Goal: Information Seeking & Learning: Learn about a topic

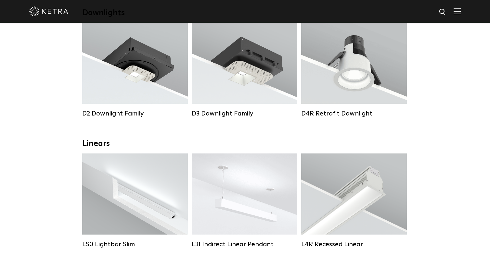
scroll to position [130, 0]
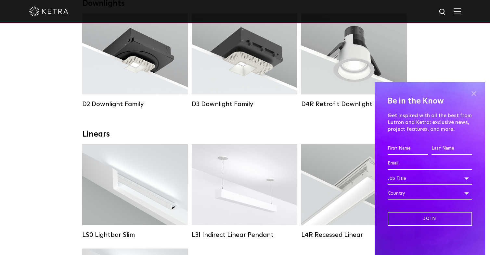
click at [472, 93] on span at bounding box center [474, 94] width 10 height 10
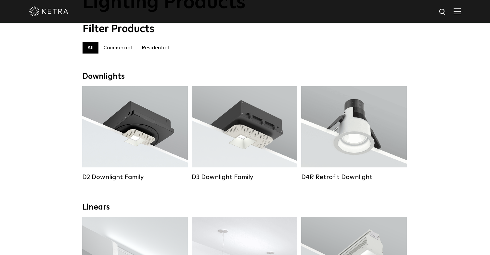
scroll to position [65, 0]
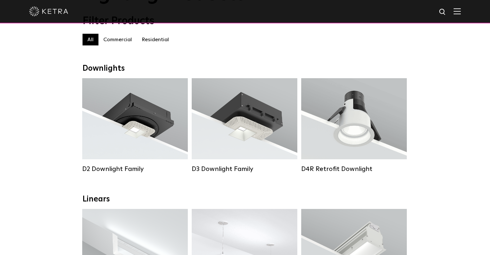
click at [159, 40] on label "Residential" at bounding box center [155, 40] width 37 height 12
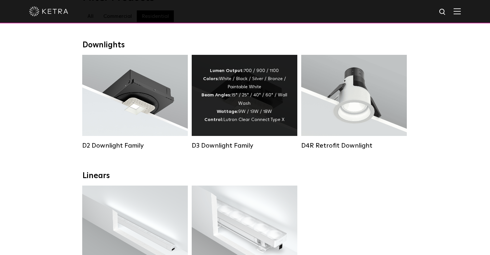
scroll to position [162, 0]
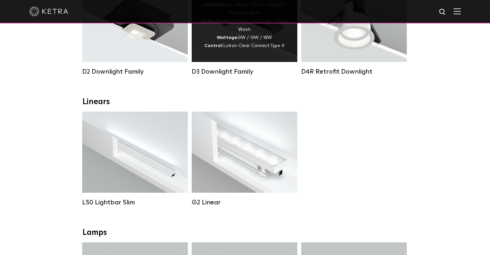
click at [236, 61] on div "Lumen Output: 700 / 900 / 1100 Colors: White / Black / Silver / Bronze / Painta…" at bounding box center [245, 21] width 106 height 81
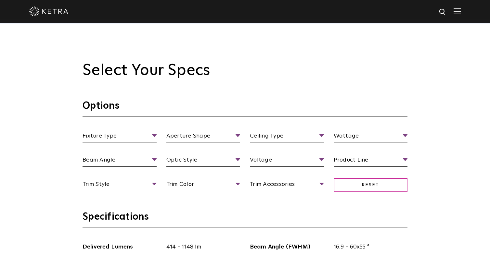
scroll to position [552, 0]
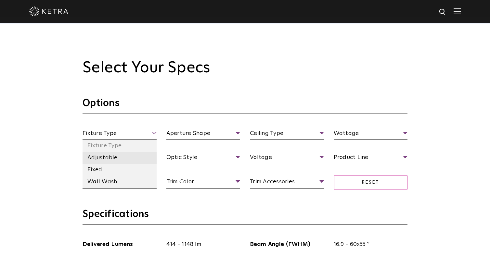
click at [94, 156] on li "Adjustable" at bounding box center [119, 158] width 74 height 12
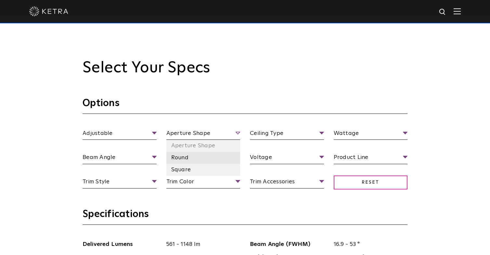
click at [186, 155] on li "Round" at bounding box center [203, 158] width 74 height 12
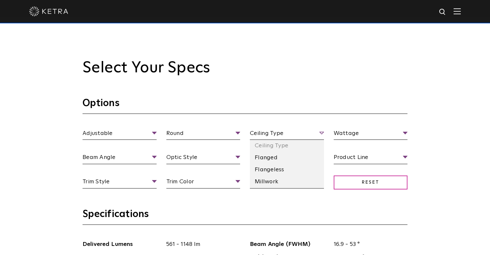
click at [260, 133] on span "Ceiling Type" at bounding box center [287, 134] width 74 height 11
click at [281, 172] on li "Flangeless" at bounding box center [287, 170] width 74 height 12
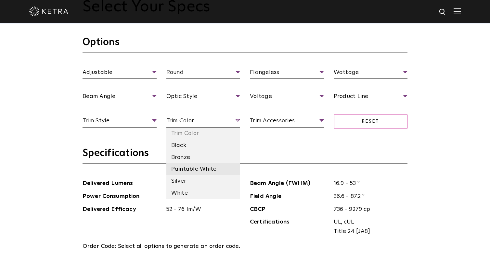
scroll to position [650, 0]
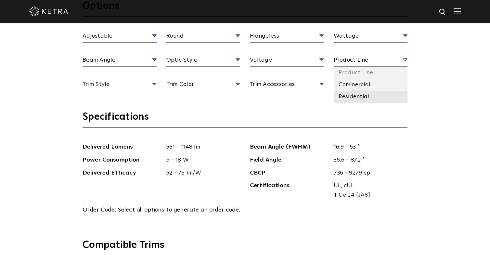
click at [359, 97] on li "Residential" at bounding box center [371, 97] width 74 height 12
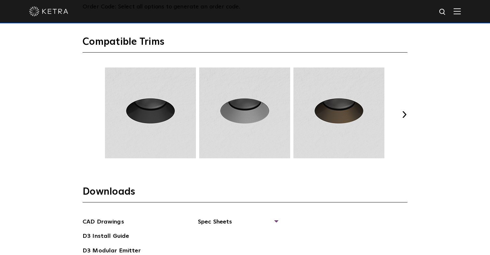
scroll to position [844, 0]
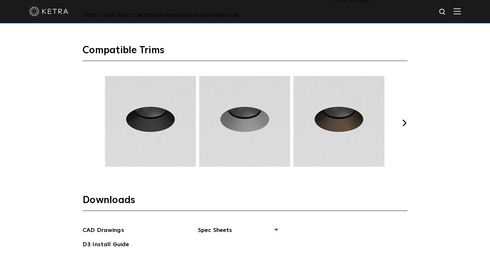
click at [234, 123] on img at bounding box center [244, 121] width 93 height 91
click at [404, 123] on button "Next" at bounding box center [404, 123] width 6 height 6
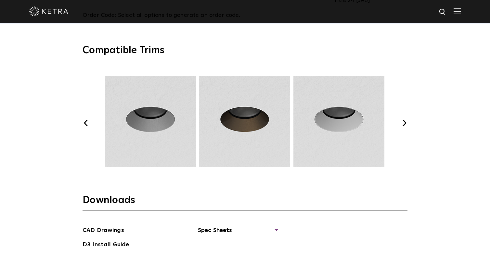
click at [404, 123] on button "Next" at bounding box center [404, 123] width 6 height 6
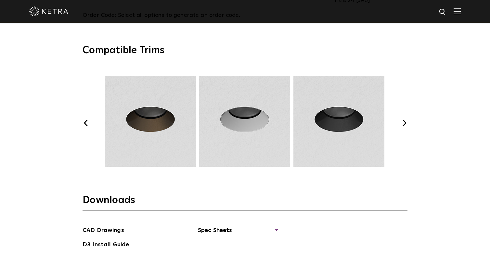
click at [404, 123] on button "Next" at bounding box center [404, 123] width 6 height 6
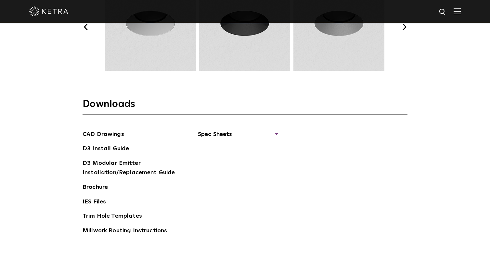
scroll to position [942, 0]
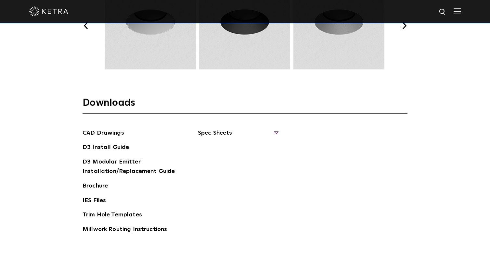
click at [221, 133] on span "Spec Sheets" at bounding box center [238, 136] width 80 height 14
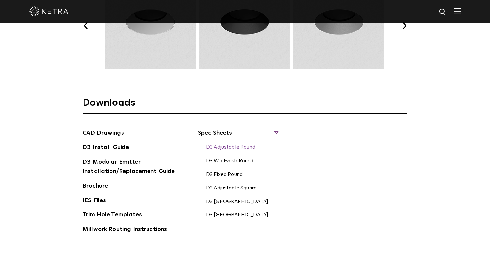
click at [252, 148] on link "D3 Adjustable Round" at bounding box center [230, 147] width 49 height 7
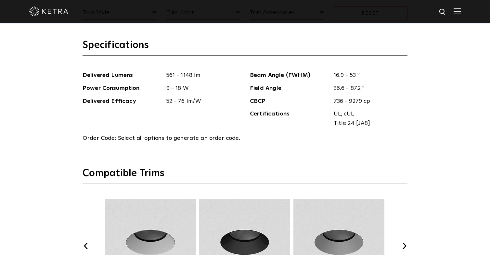
scroll to position [747, 0]
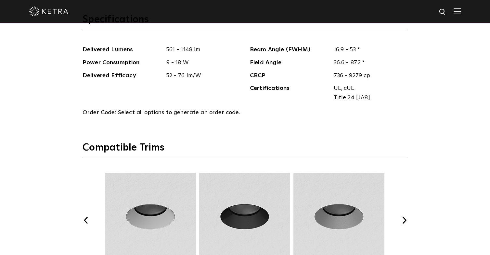
click at [58, 9] on img at bounding box center [48, 11] width 39 height 10
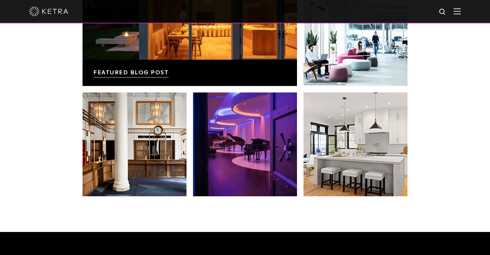
scroll to position [1332, 0]
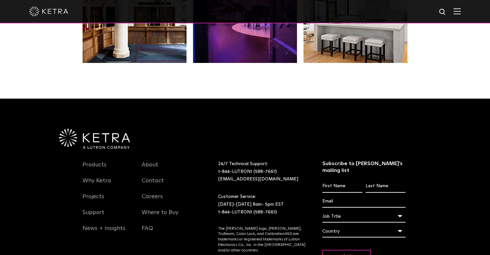
click at [461, 14] on img at bounding box center [456, 11] width 7 height 6
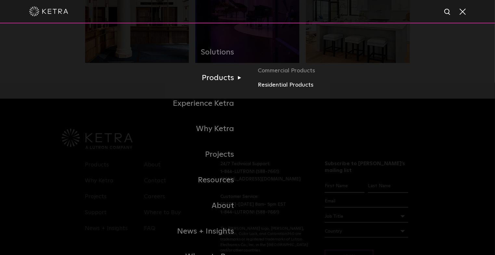
click at [285, 84] on link "Residential Products" at bounding box center [334, 85] width 152 height 9
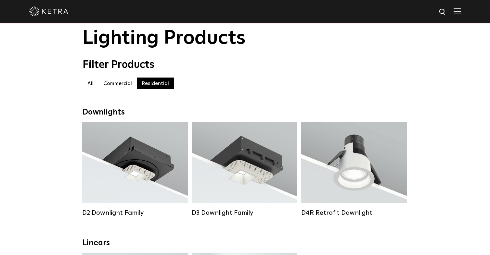
scroll to position [65, 0]
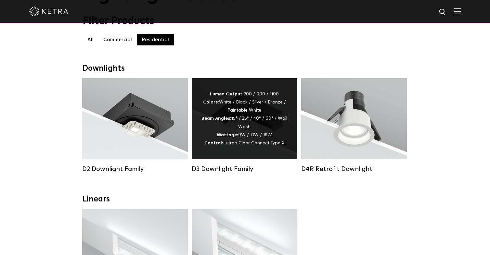
click at [244, 110] on div "Lumen Output: 700 / 900 / 1100 Colors: White / Black / Silver / Bronze / Painta…" at bounding box center [244, 118] width 86 height 57
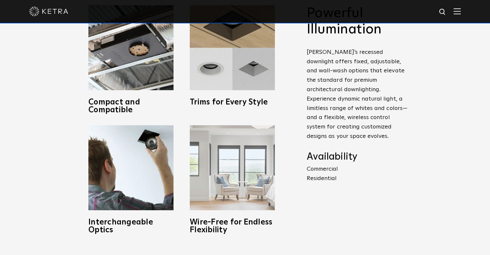
scroll to position [292, 0]
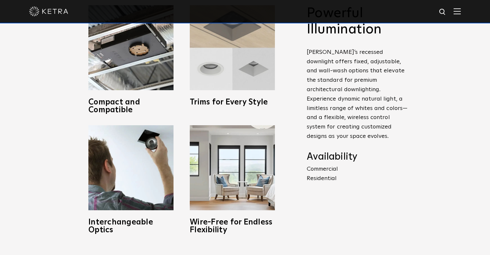
click at [227, 103] on h3 "Trims for Every Style" at bounding box center [232, 102] width 85 height 8
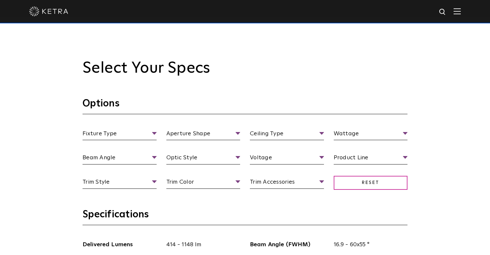
scroll to position [552, 0]
click at [275, 211] on h3 "Specifications" at bounding box center [244, 216] width 325 height 17
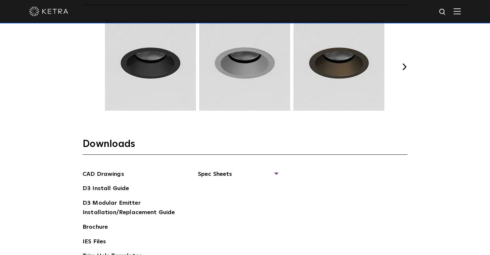
scroll to position [1007, 0]
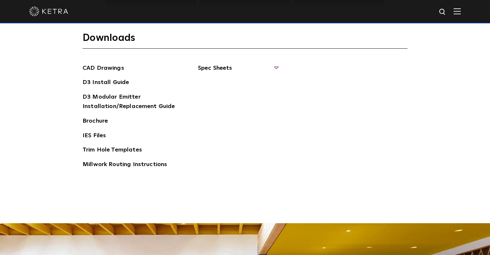
click at [209, 69] on span "Spec Sheets" at bounding box center [238, 71] width 80 height 14
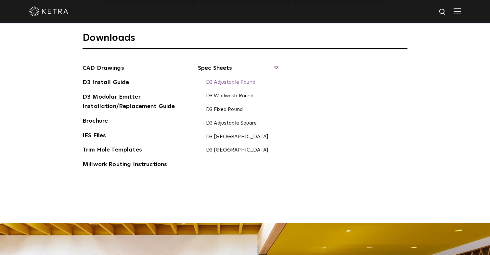
click at [249, 82] on link "D3 Adjustable Round" at bounding box center [230, 82] width 49 height 7
